Goal: Navigation & Orientation: Find specific page/section

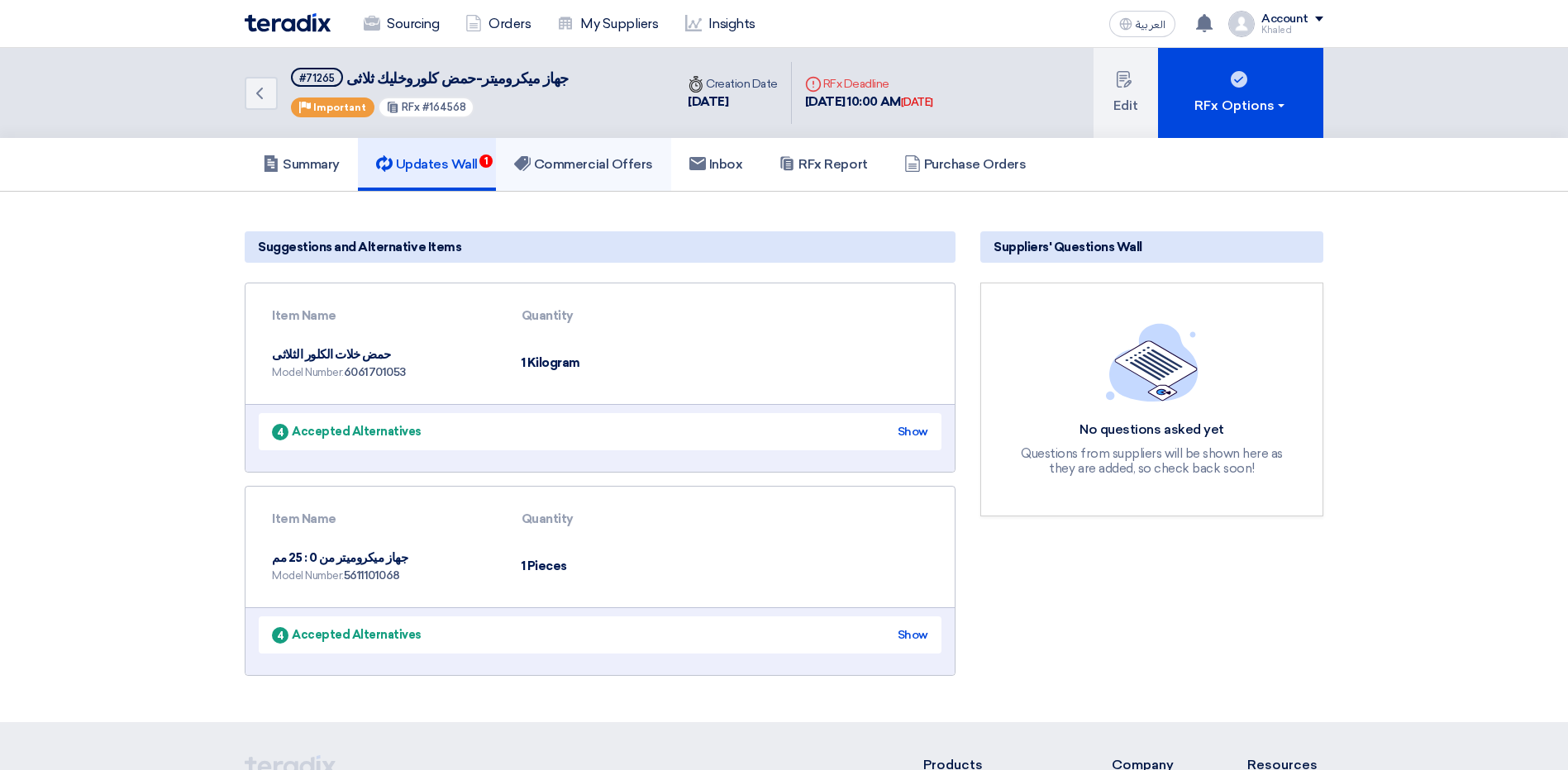
click at [595, 173] on link "Commercial Offers" at bounding box center [584, 164] width 175 height 53
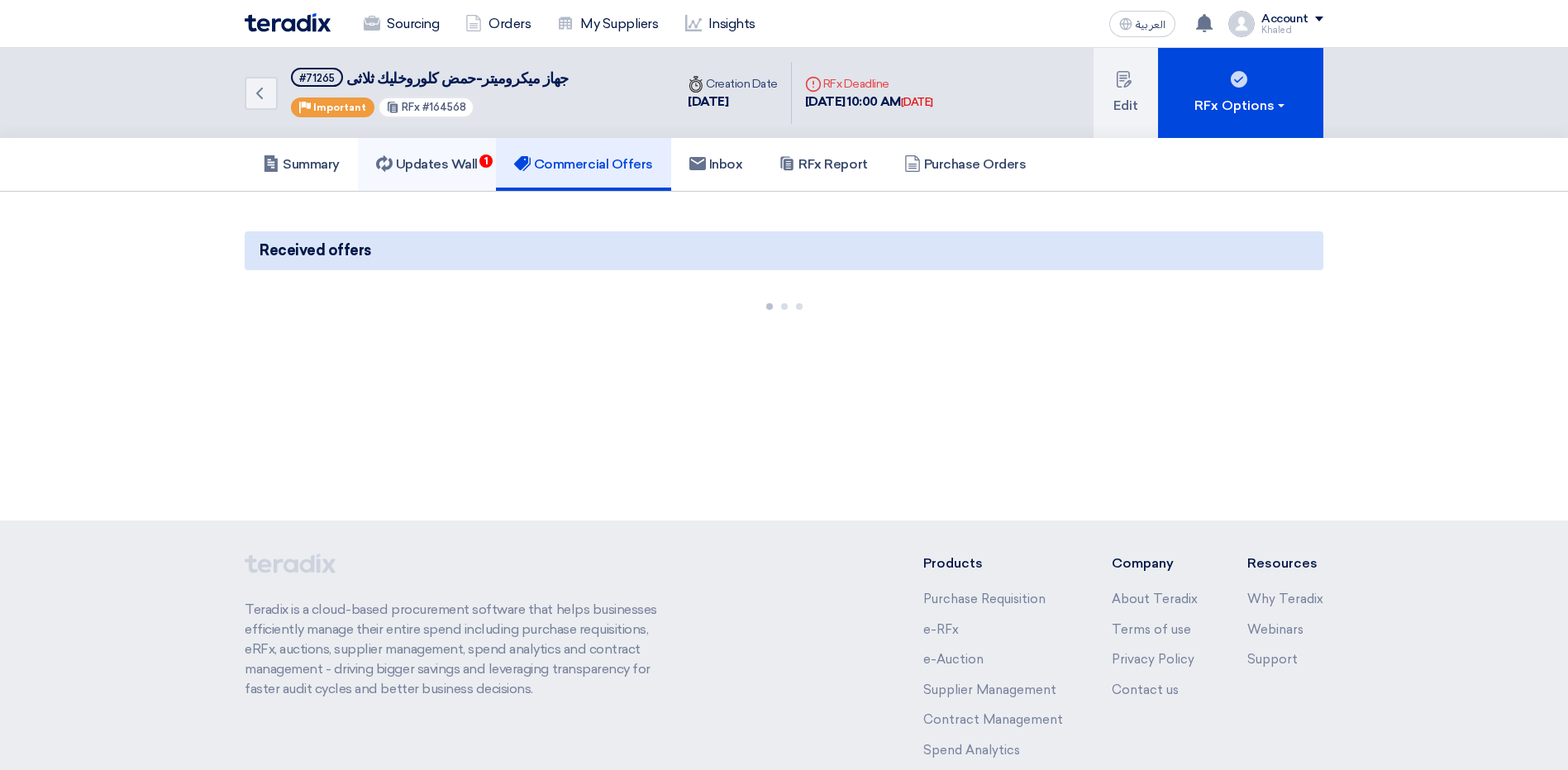
click at [397, 146] on link "Updates Wall 1" at bounding box center [426, 164] width 138 height 53
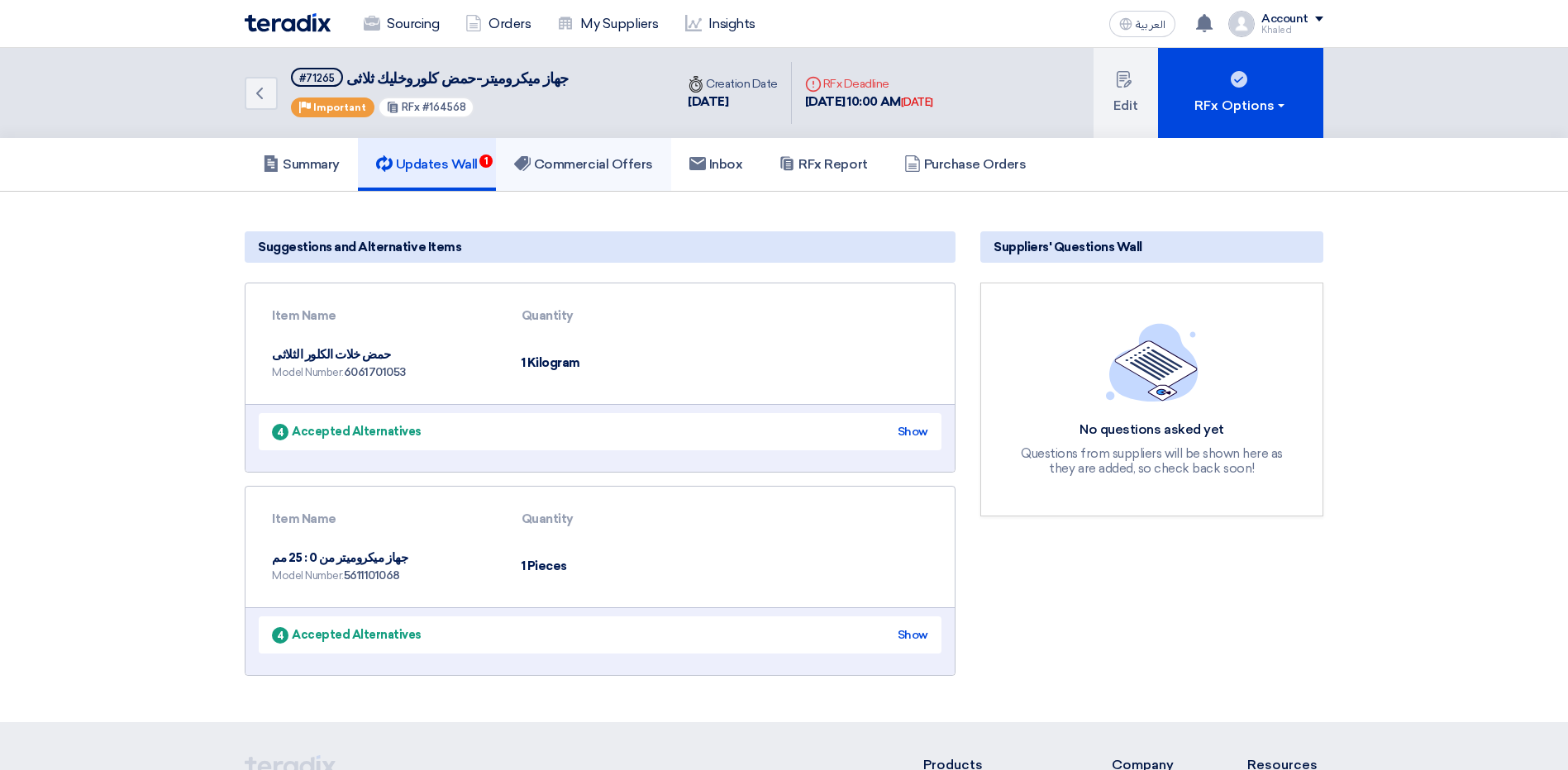
click at [559, 172] on h5 "Commercial Offers" at bounding box center [583, 164] width 139 height 17
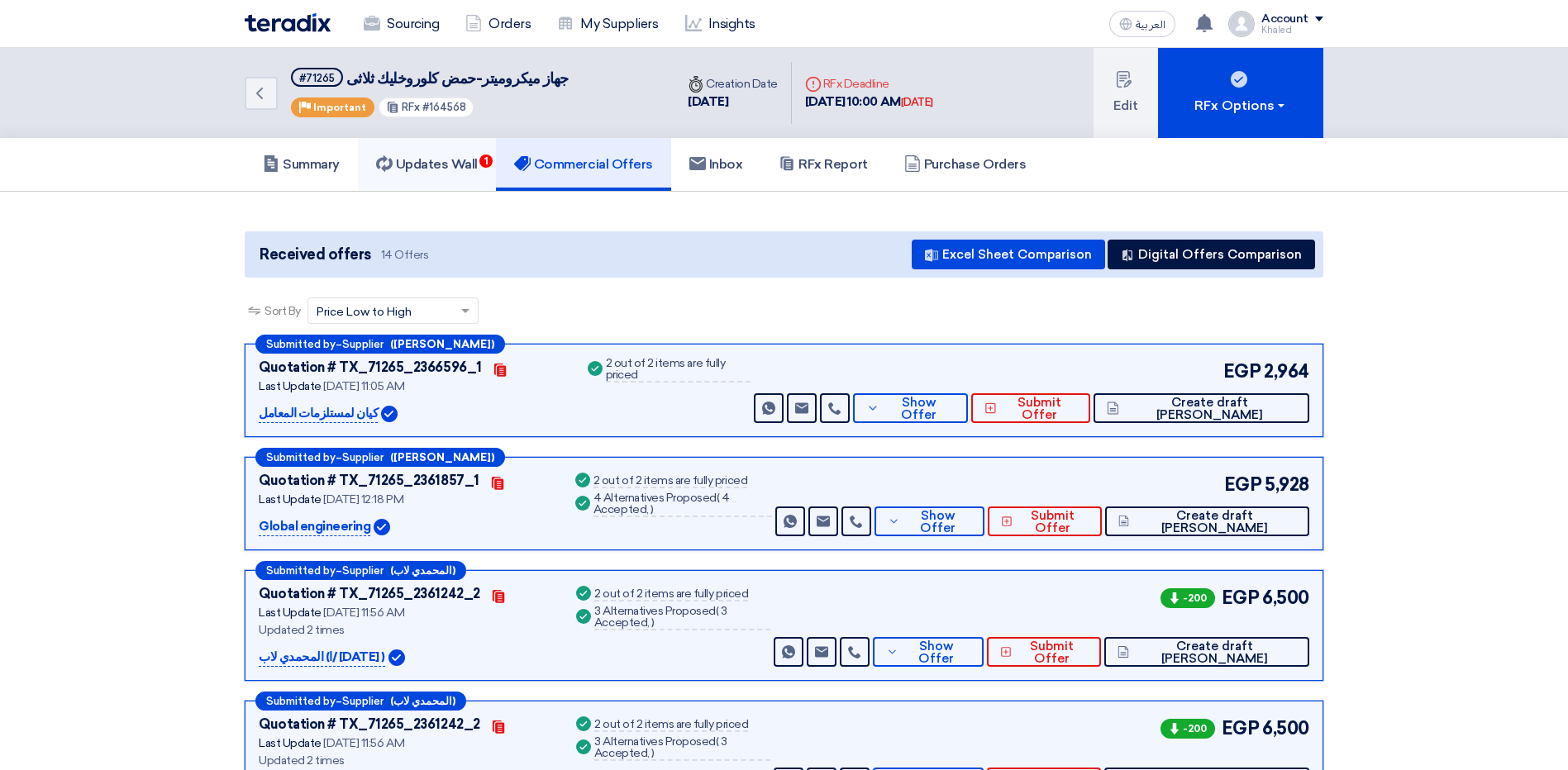
click at [427, 162] on h5 "Updates Wall 1" at bounding box center [426, 164] width 101 height 17
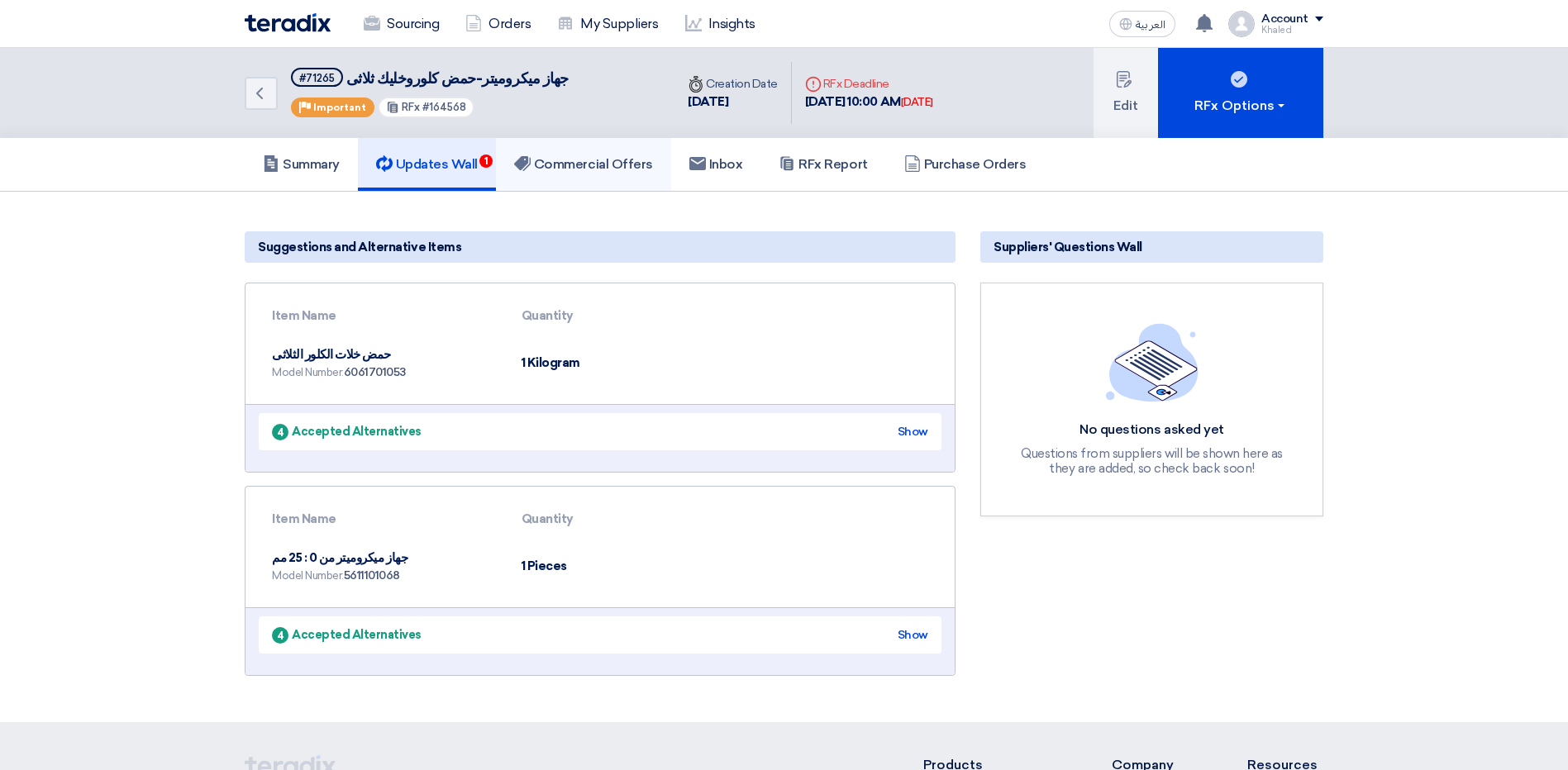
click at [556, 157] on h5 "Commercial Offers" at bounding box center [583, 164] width 139 height 17
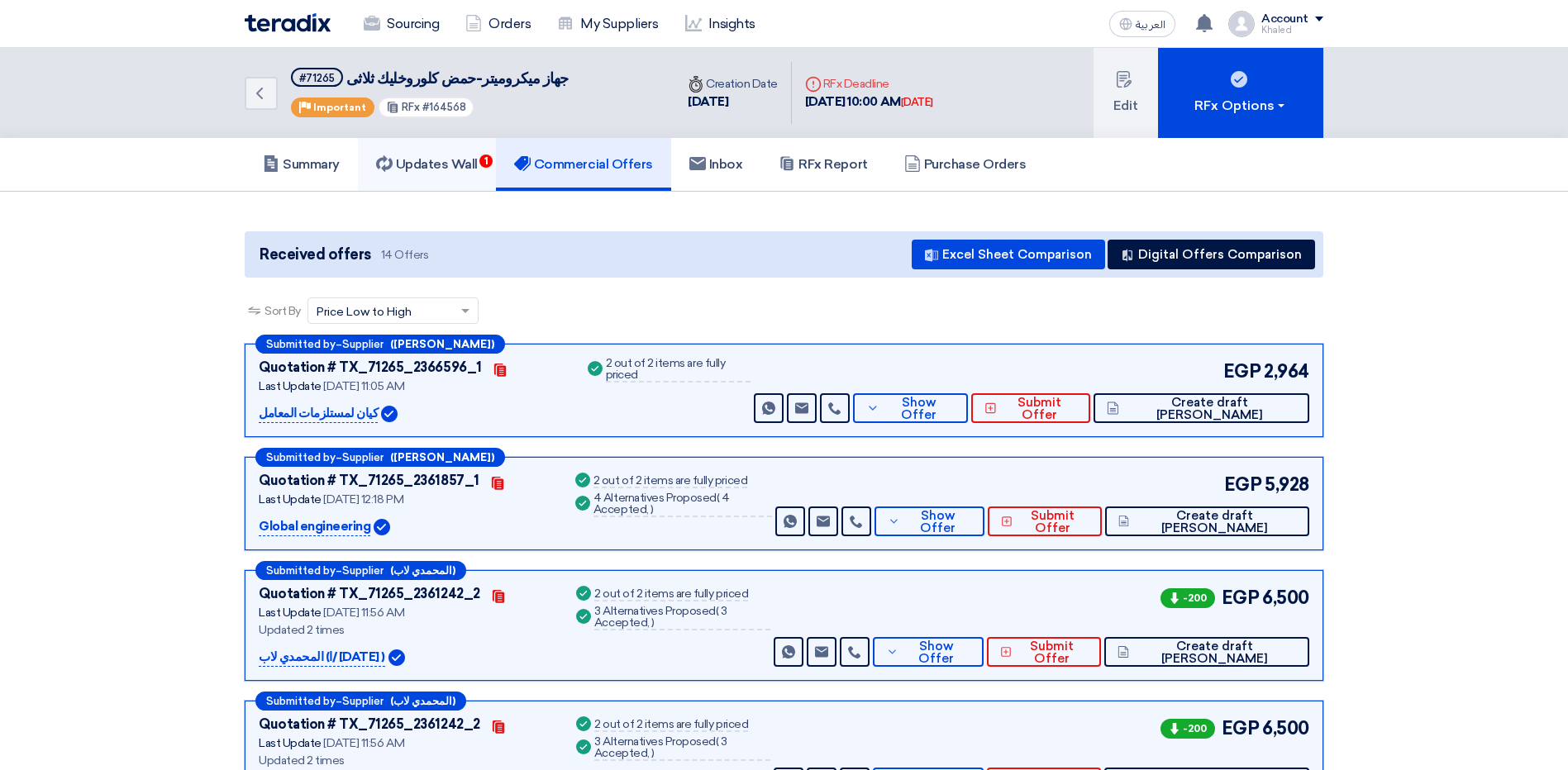
click at [423, 178] on link "Updates Wall 1" at bounding box center [426, 164] width 138 height 53
